Goal: Transaction & Acquisition: Purchase product/service

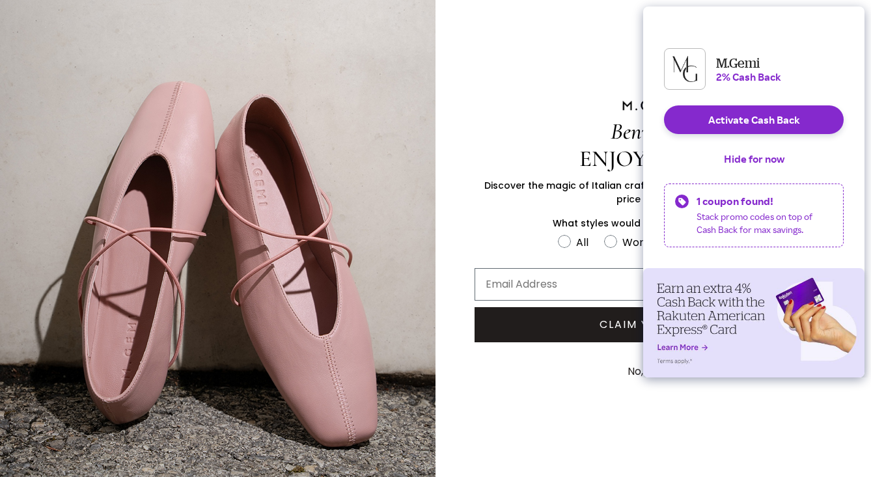
click at [623, 356] on button "No, Grazie" at bounding box center [653, 371] width 64 height 33
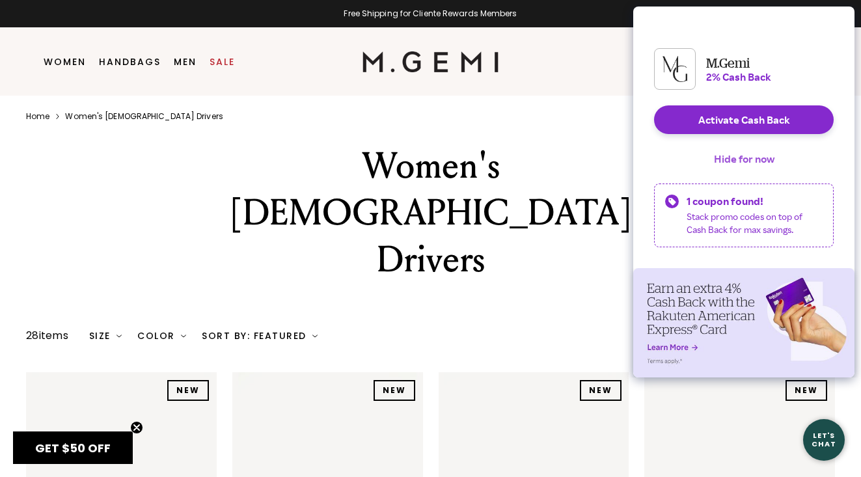
click at [732, 165] on button "Hide for now" at bounding box center [744, 158] width 81 height 29
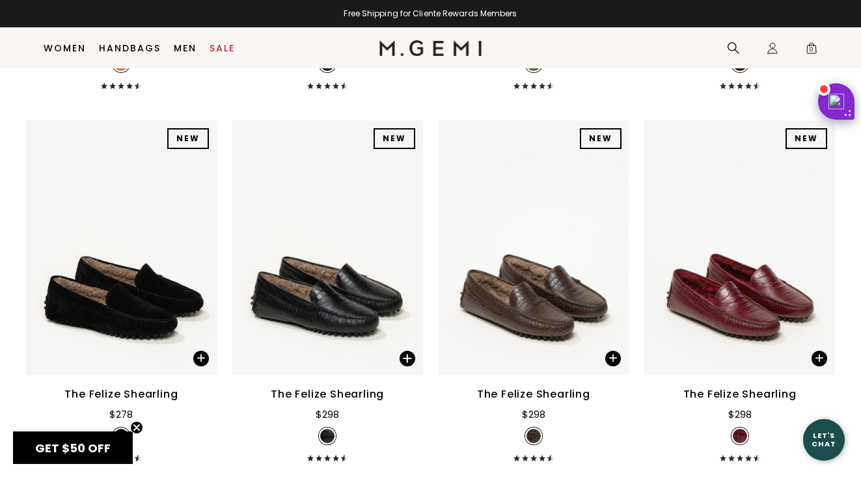
scroll to position [2378, 0]
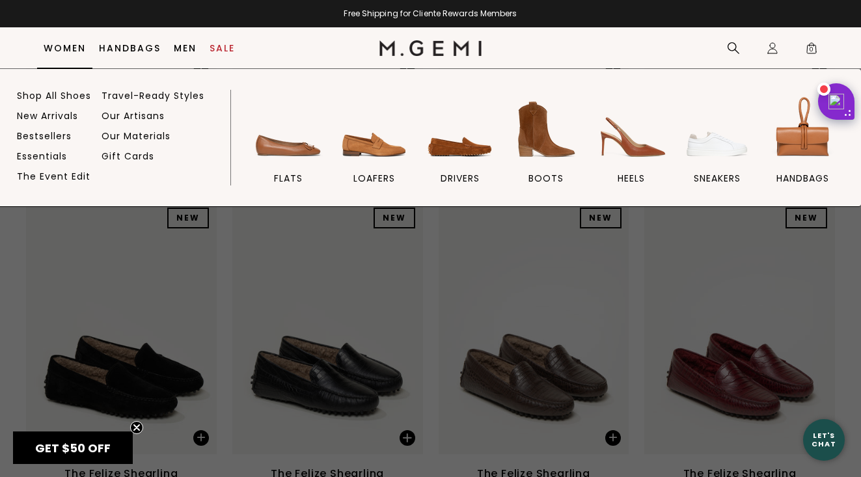
click at [56, 43] on link "Women" at bounding box center [65, 48] width 42 height 10
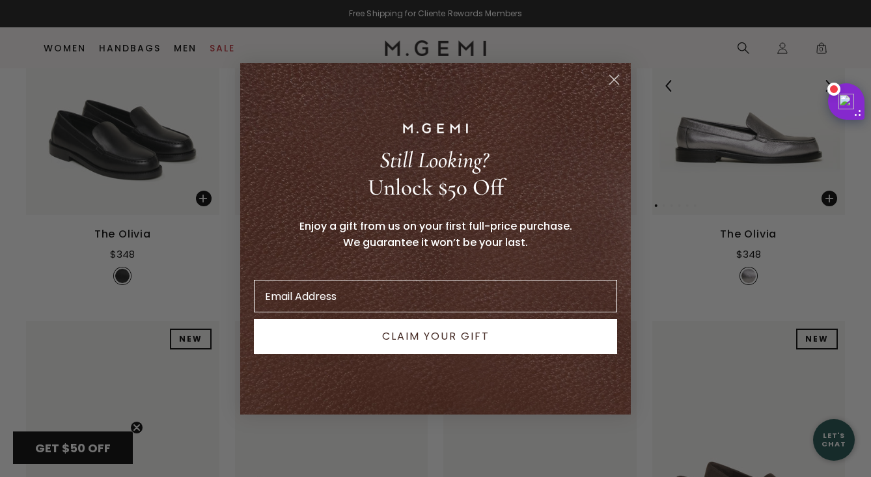
scroll to position [341, 0]
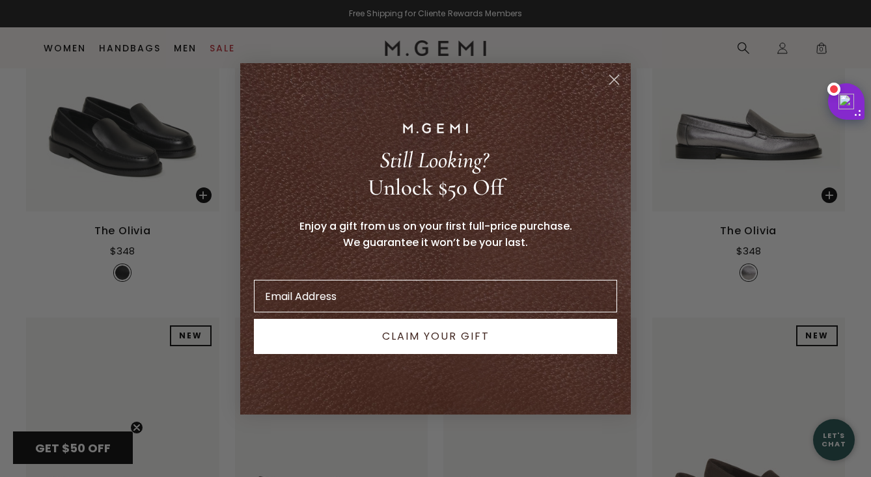
click at [615, 83] on circle "Close dialog" at bounding box center [613, 78] width 21 height 21
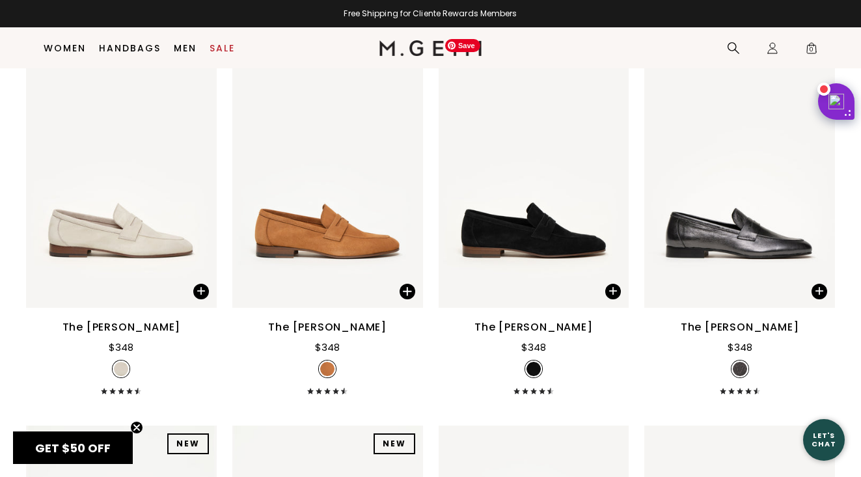
scroll to position [1347, 0]
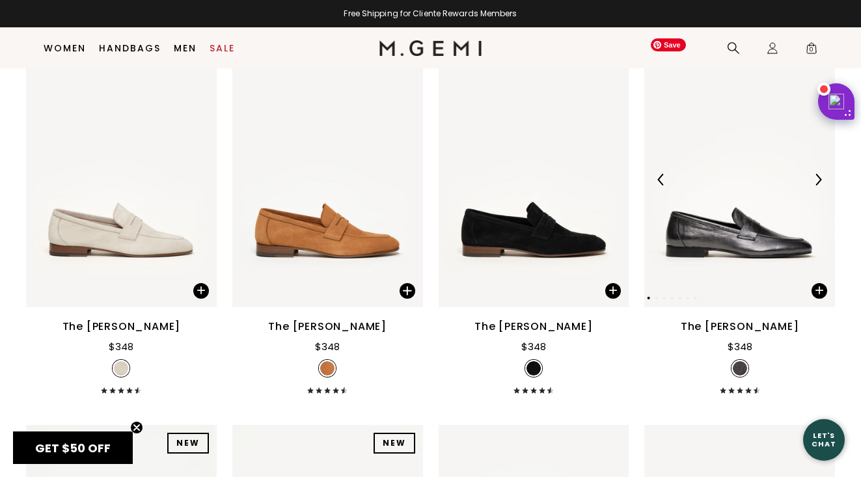
click at [732, 228] on img at bounding box center [739, 180] width 191 height 254
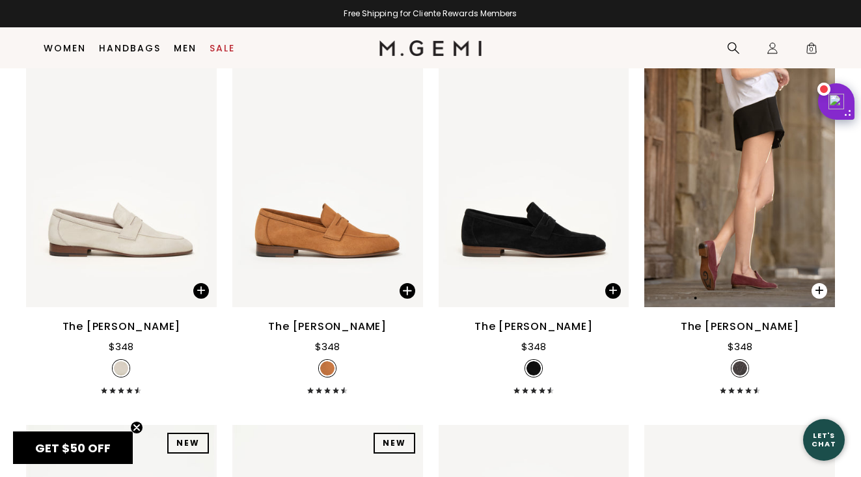
click at [813, 283] on span at bounding box center [820, 291] width 16 height 16
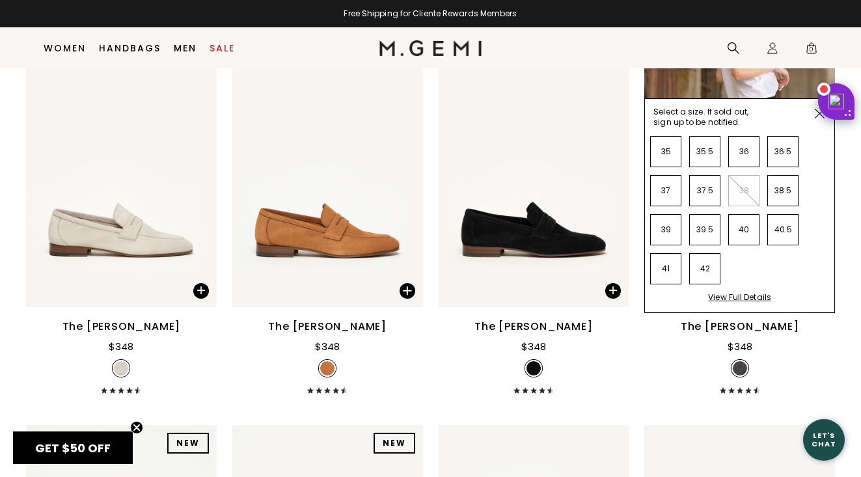
click at [727, 292] on div "View Full Details" at bounding box center [739, 302] width 63 height 20
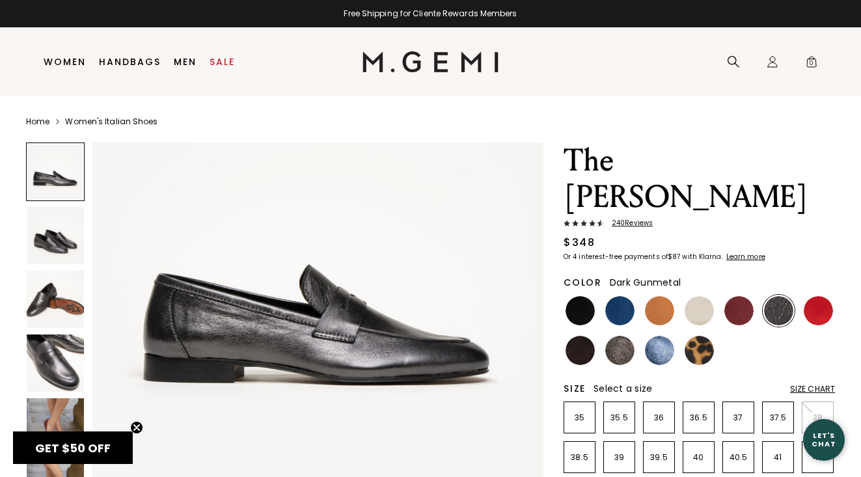
click at [46, 307] on img at bounding box center [55, 299] width 57 height 57
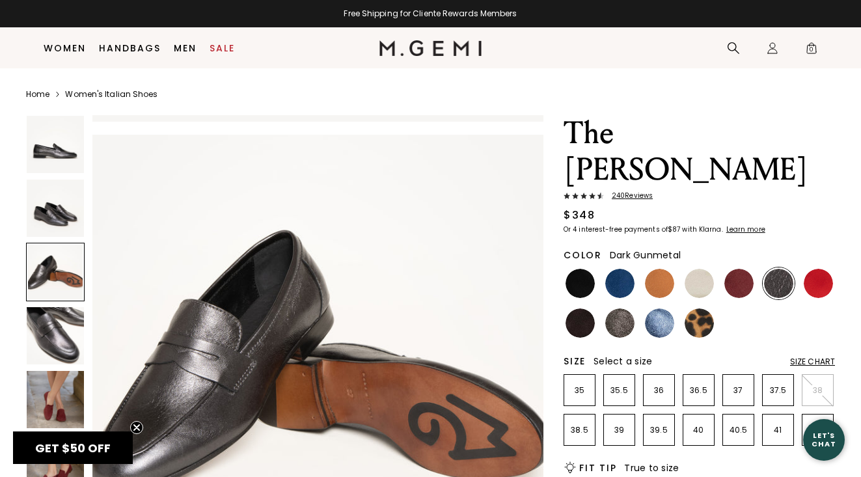
scroll to position [26, 0]
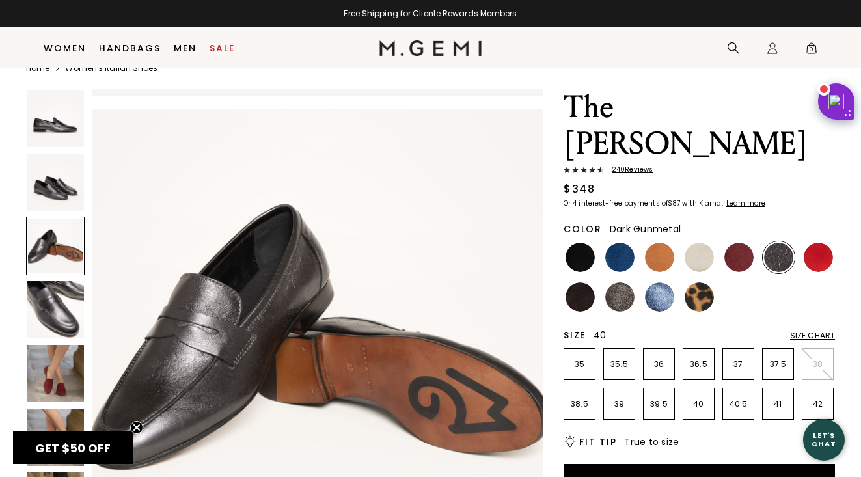
click at [695, 399] on p "40" at bounding box center [698, 404] width 31 height 10
click at [620, 282] on img at bounding box center [619, 296] width 29 height 29
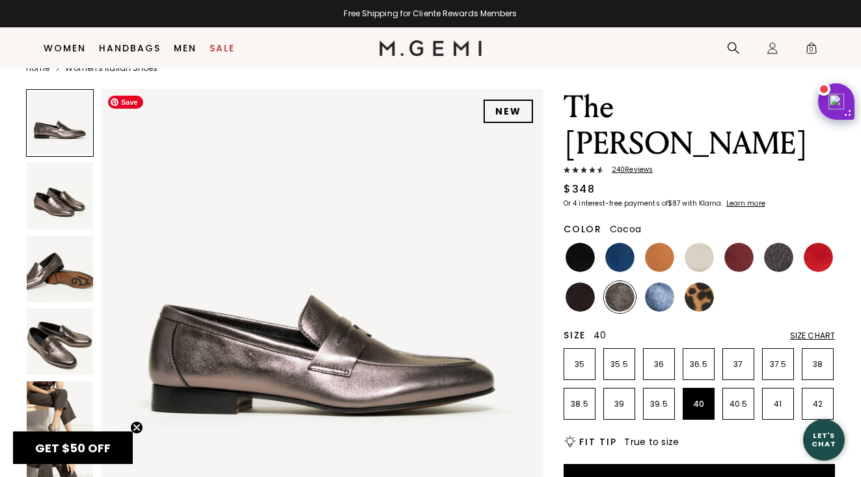
click at [66, 351] on img at bounding box center [60, 342] width 66 height 66
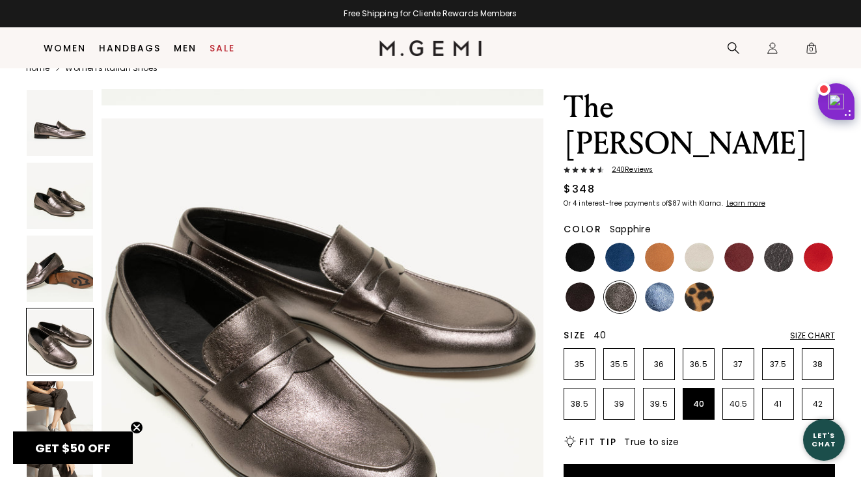
click at [662, 282] on img at bounding box center [659, 296] width 29 height 29
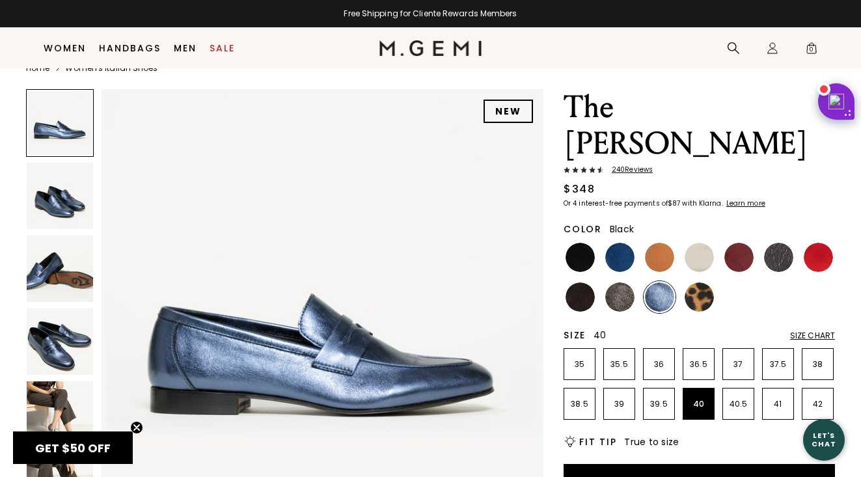
click at [588, 243] on img at bounding box center [580, 257] width 29 height 29
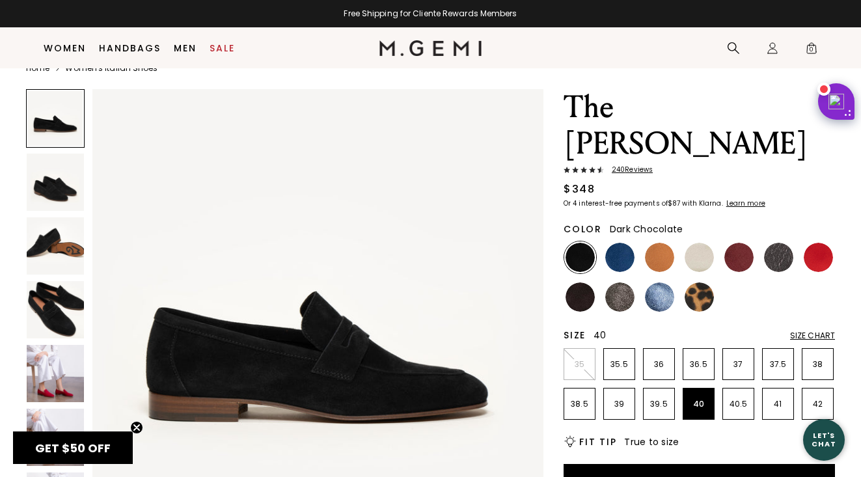
click at [570, 282] on img at bounding box center [580, 296] width 29 height 29
